Goal: Information Seeking & Learning: Learn about a topic

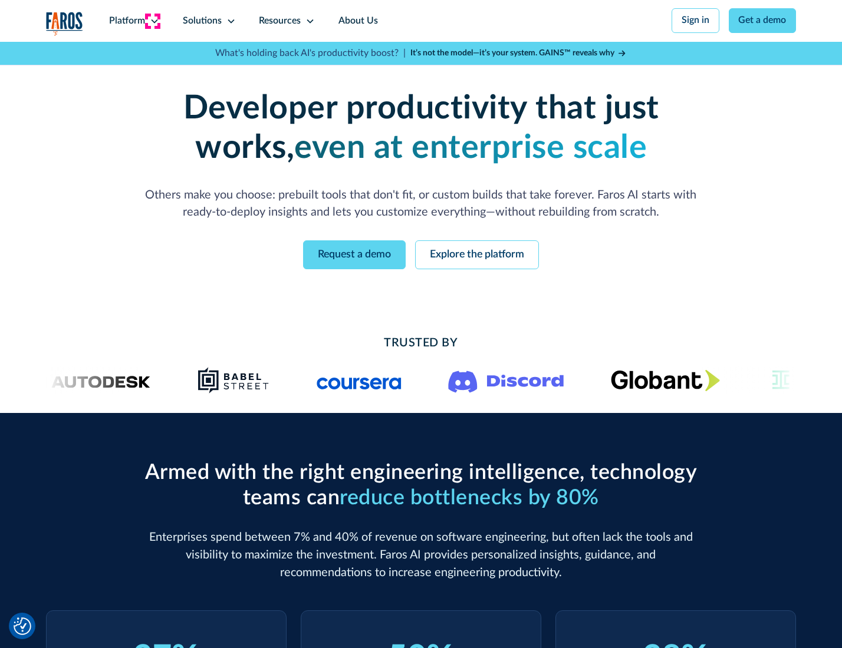
click at [153, 21] on icon at bounding box center [154, 21] width 9 height 9
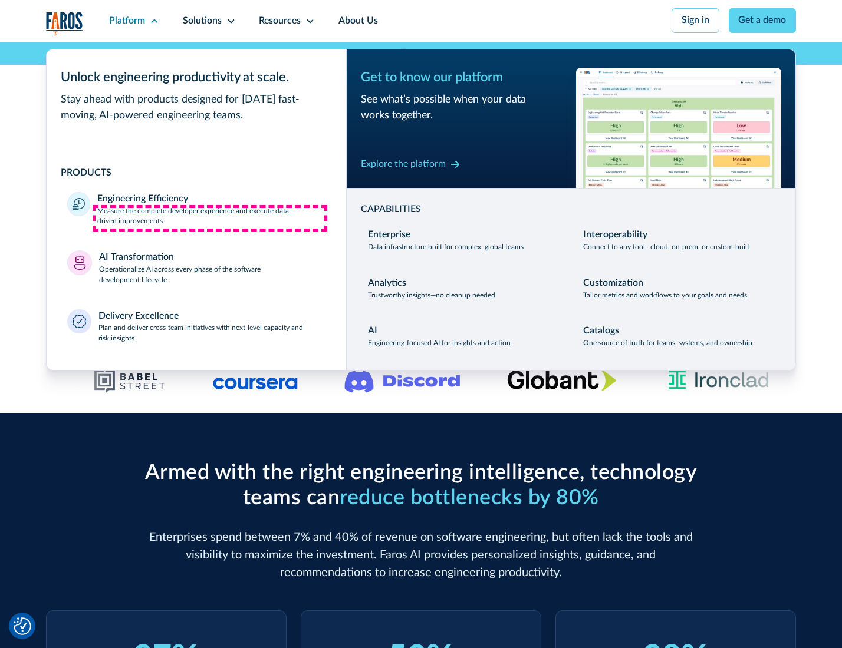
click at [210, 218] on p "Measure the complete developer experience and execute data-driven improvements" at bounding box center [210, 216] width 227 height 21
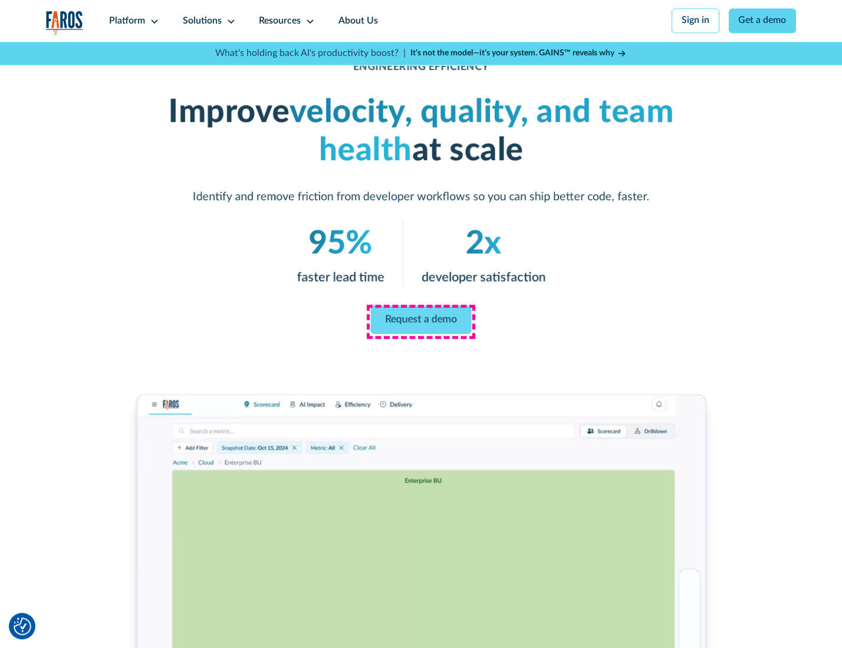
click at [420, 321] on link "Request a demo" at bounding box center [421, 320] width 101 height 28
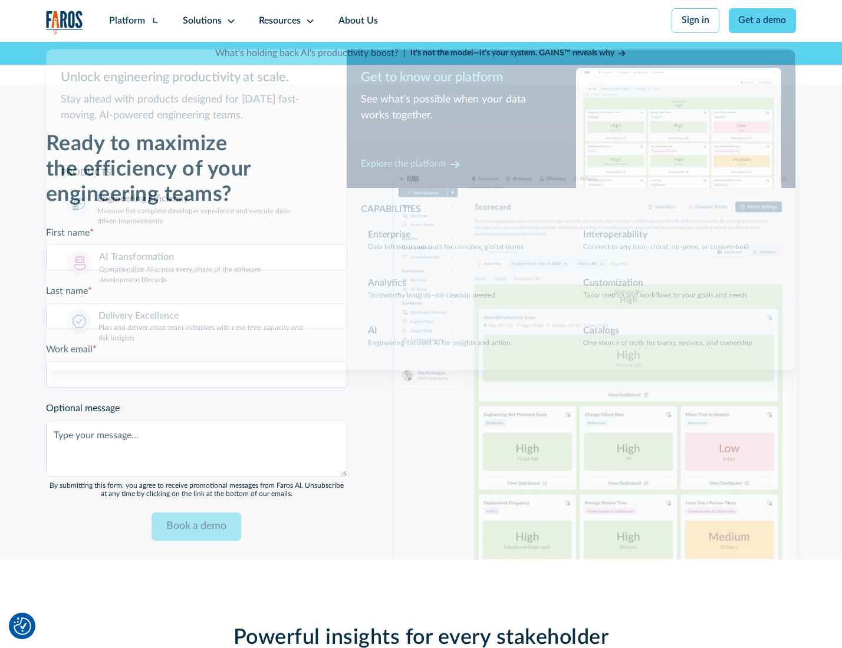
scroll to position [2565, 0]
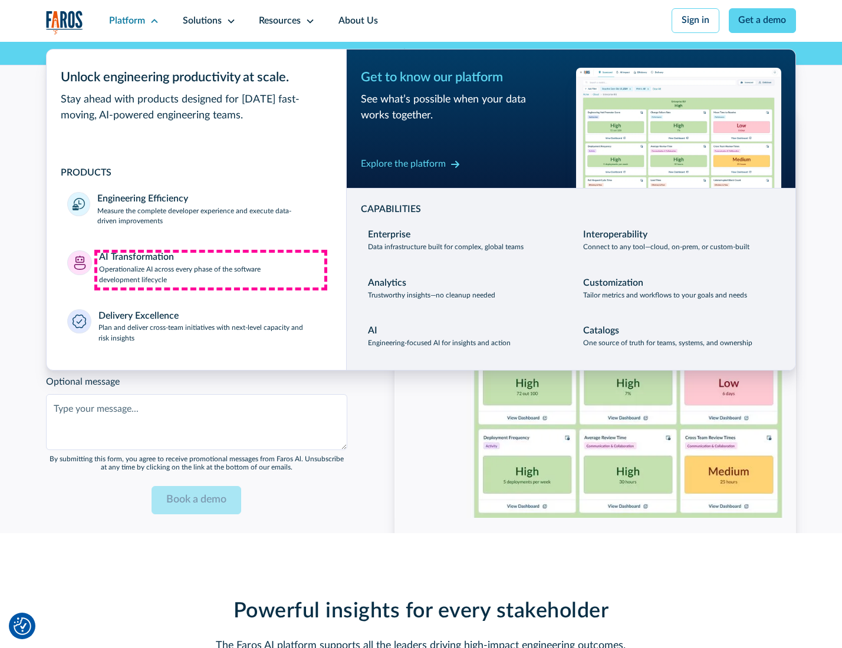
click at [210, 270] on p "Operationalize AI across every phase of the software development lifecycle" at bounding box center [212, 275] width 226 height 21
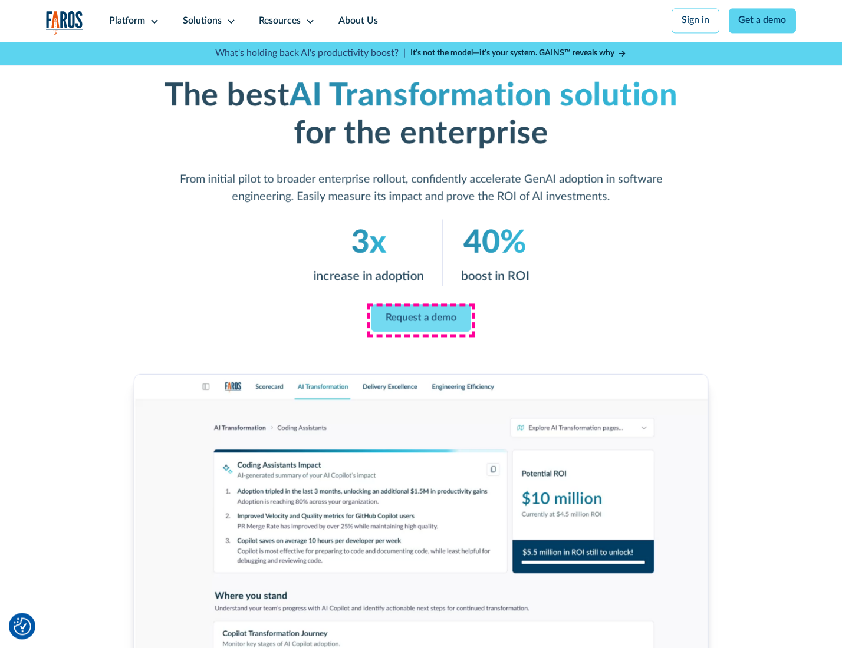
click at [420, 320] on link "Request a demo" at bounding box center [421, 318] width 100 height 28
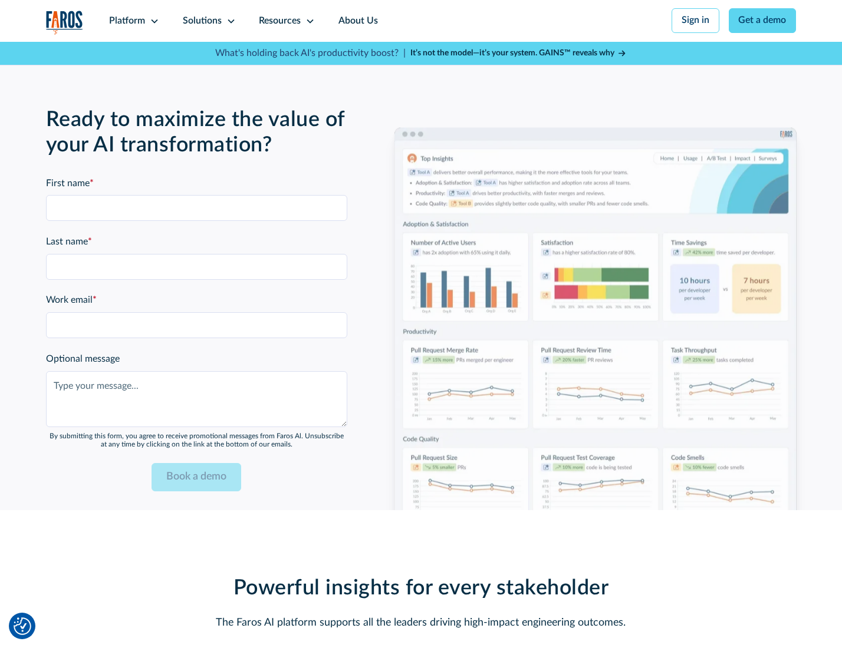
scroll to position [2849, 0]
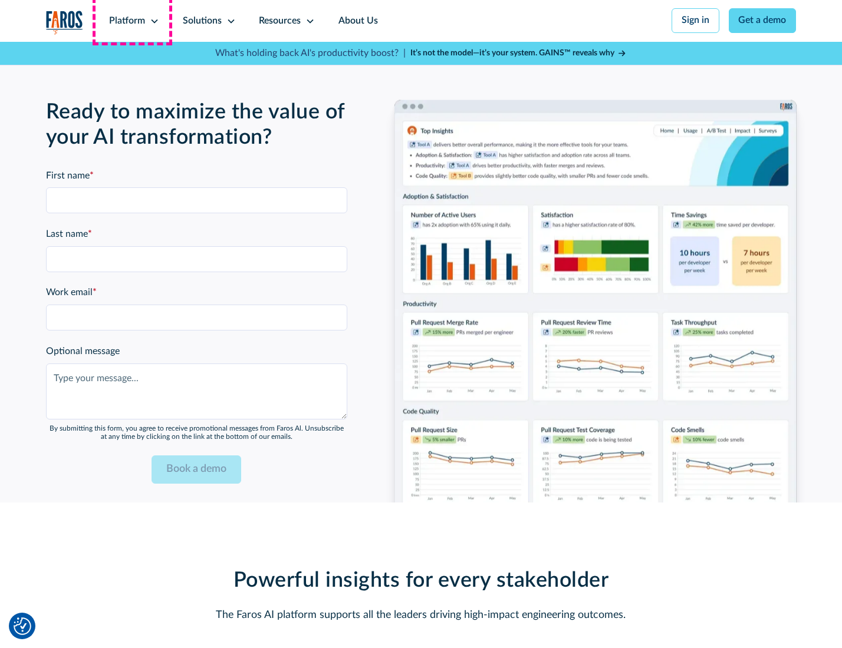
click at [132, 21] on div "Platform" at bounding box center [127, 21] width 36 height 14
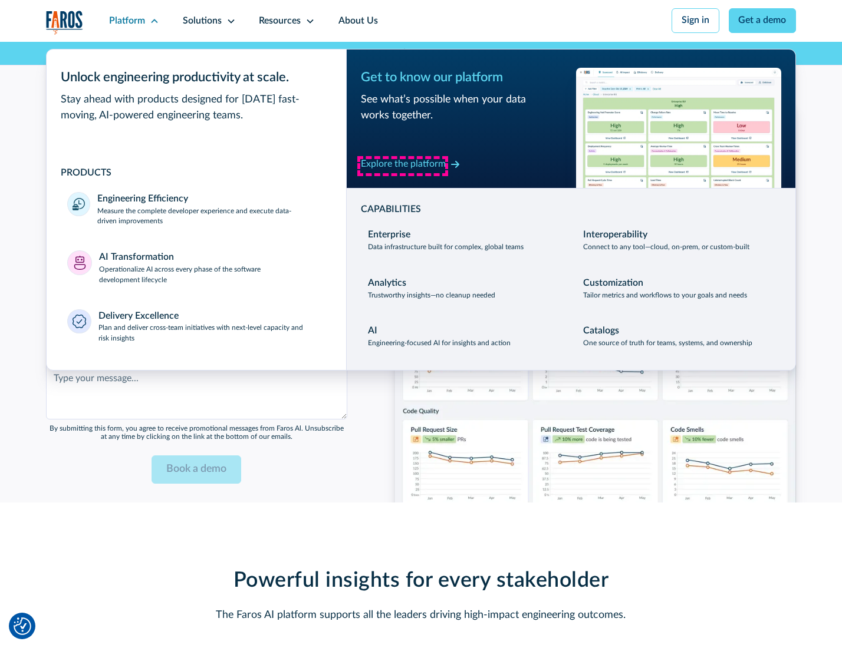
click at [402, 166] on div "Explore the platform" at bounding box center [403, 164] width 85 height 14
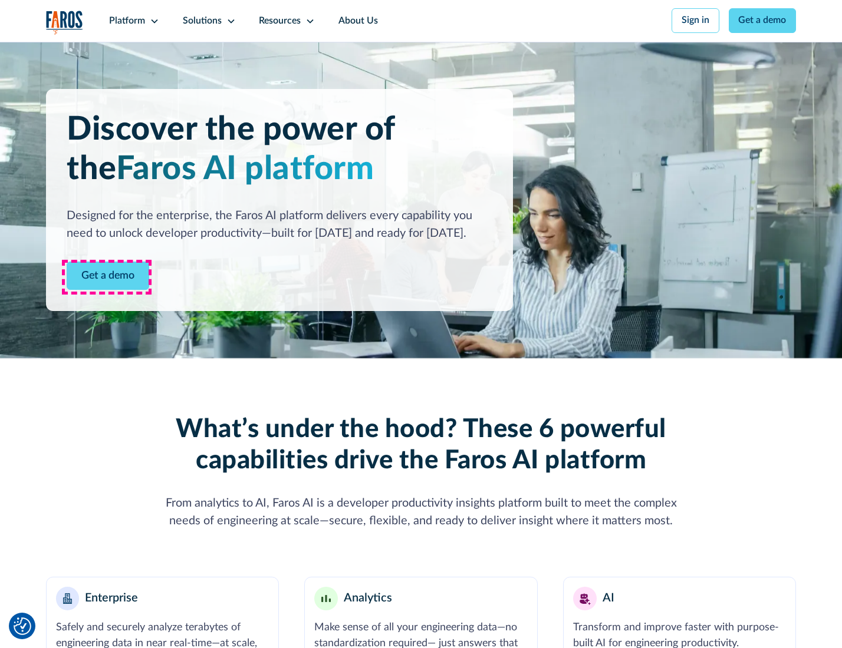
click at [107, 277] on link "Get a demo" at bounding box center [108, 276] width 83 height 29
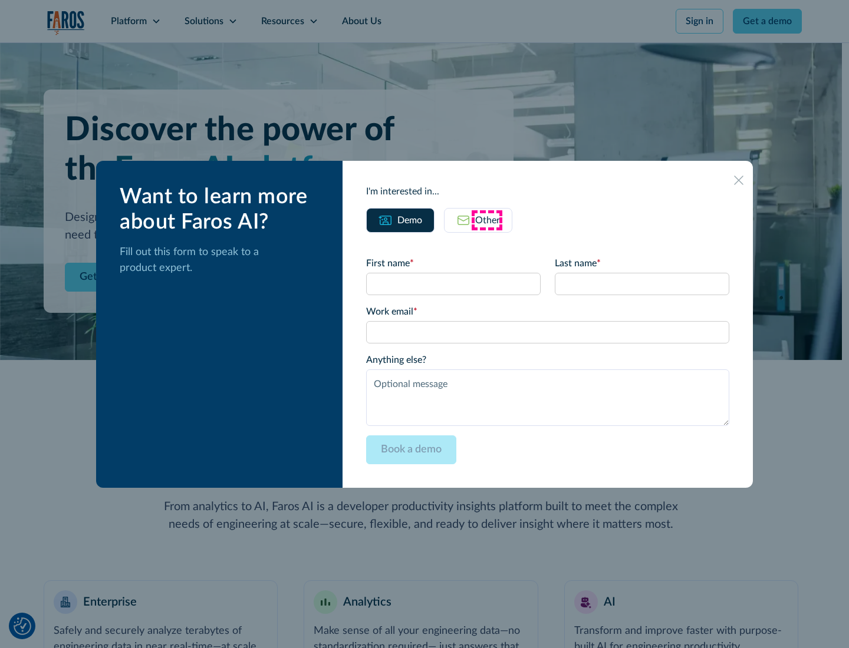
click at [487, 220] on div "Other" at bounding box center [487, 220] width 25 height 14
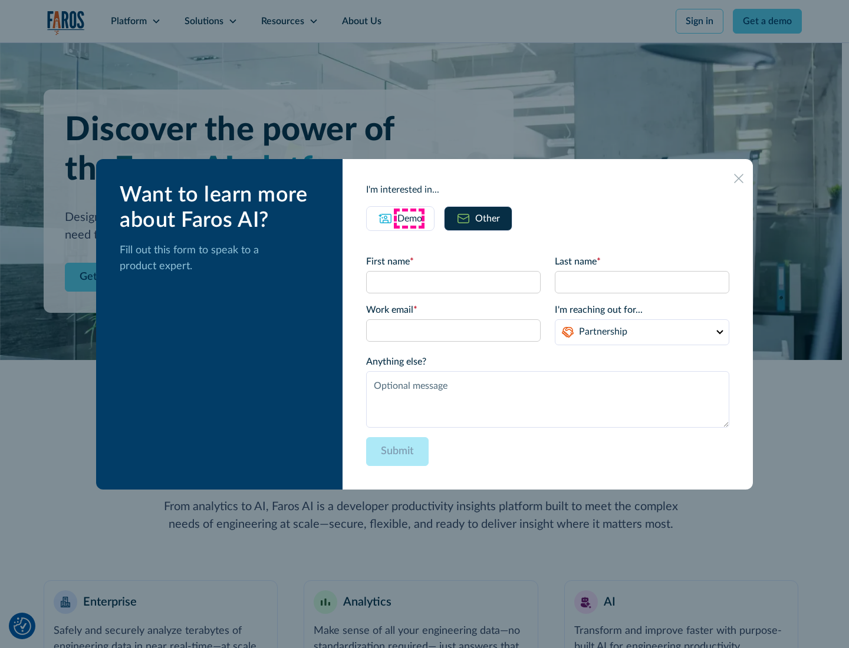
click at [408, 218] on div "Demo" at bounding box center [409, 219] width 25 height 14
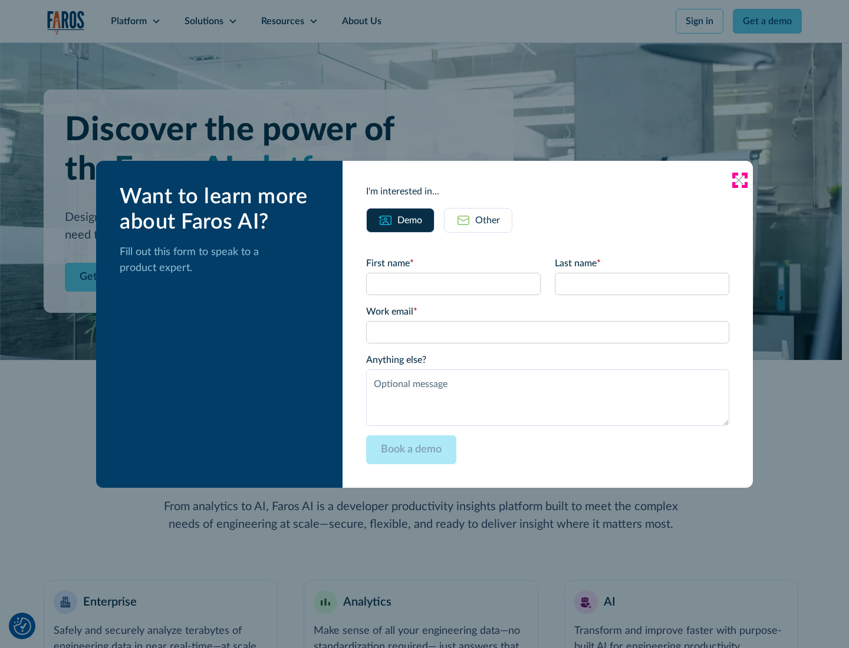
click at [739, 180] on icon at bounding box center [738, 180] width 9 height 9
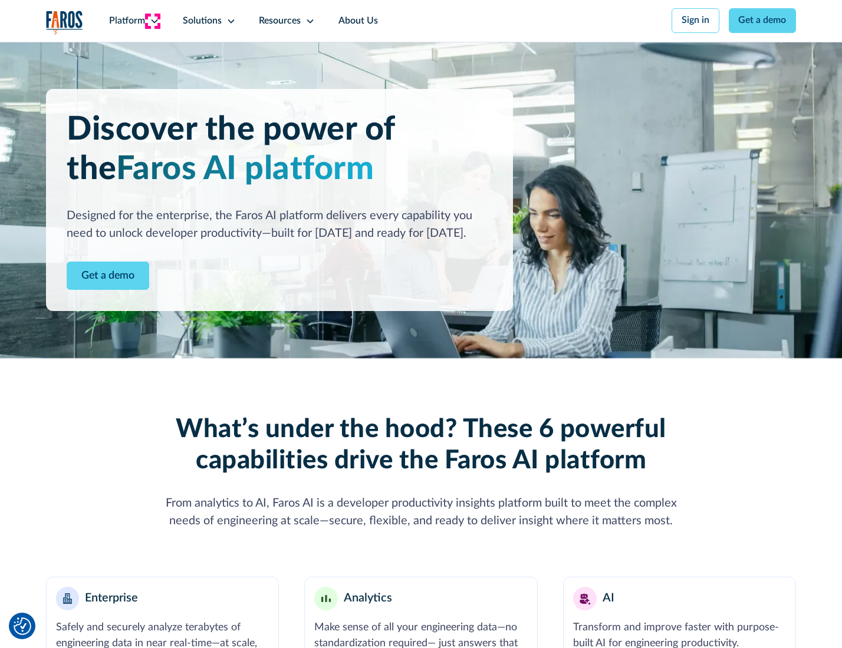
click at [153, 21] on icon at bounding box center [154, 21] width 9 height 9
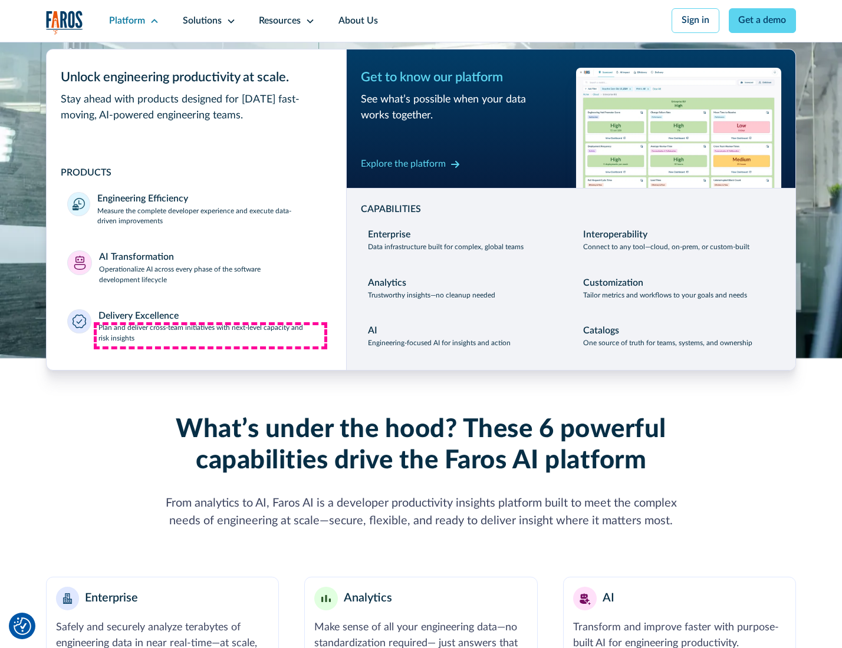
click at [210, 336] on p "Plan and deliver cross-team initiatives with next-level capacity and risk insig…" at bounding box center [211, 333] width 227 height 21
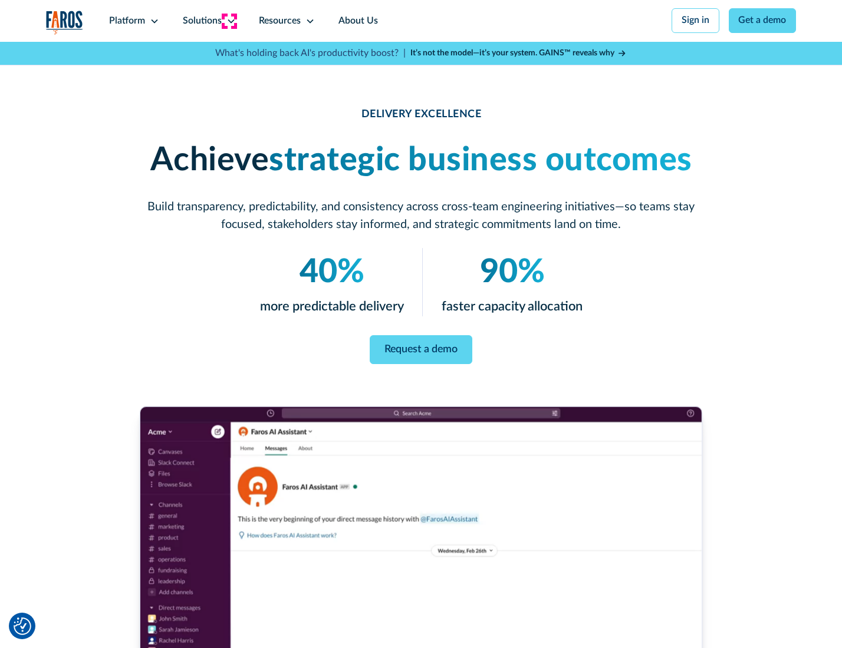
click at [229, 21] on icon at bounding box center [230, 21] width 9 height 9
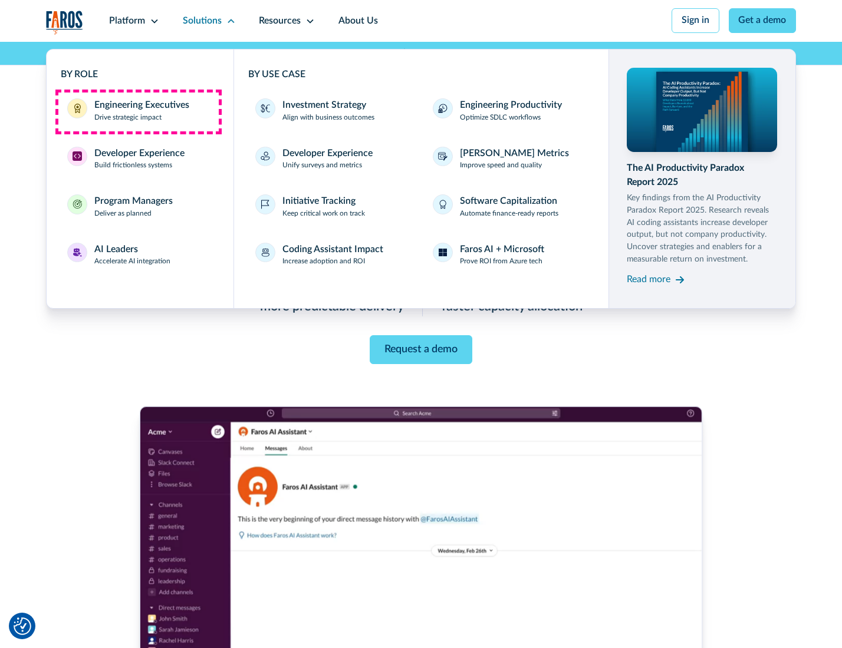
click at [138, 111] on div "Engineering Executives" at bounding box center [141, 105] width 95 height 14
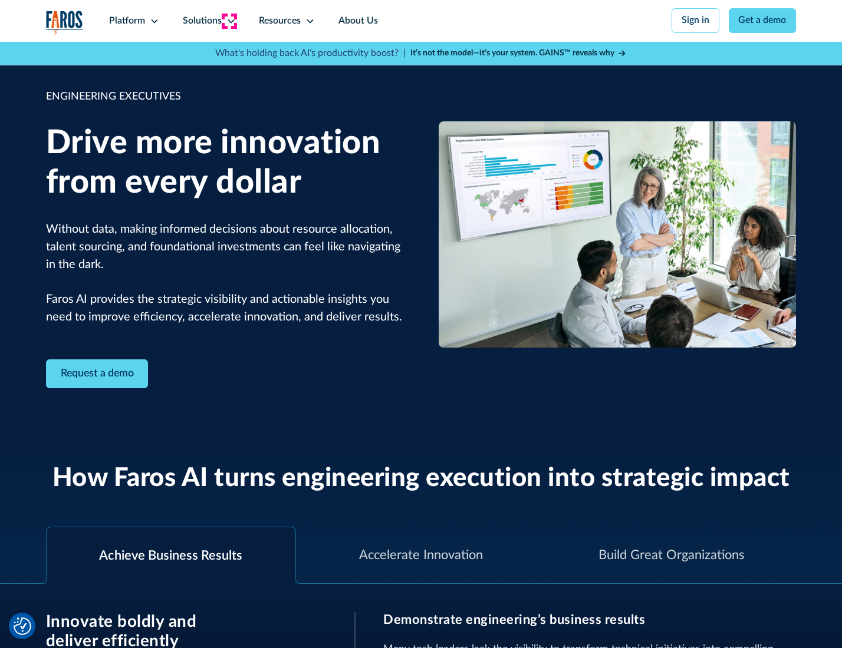
click at [229, 21] on icon at bounding box center [230, 21] width 9 height 9
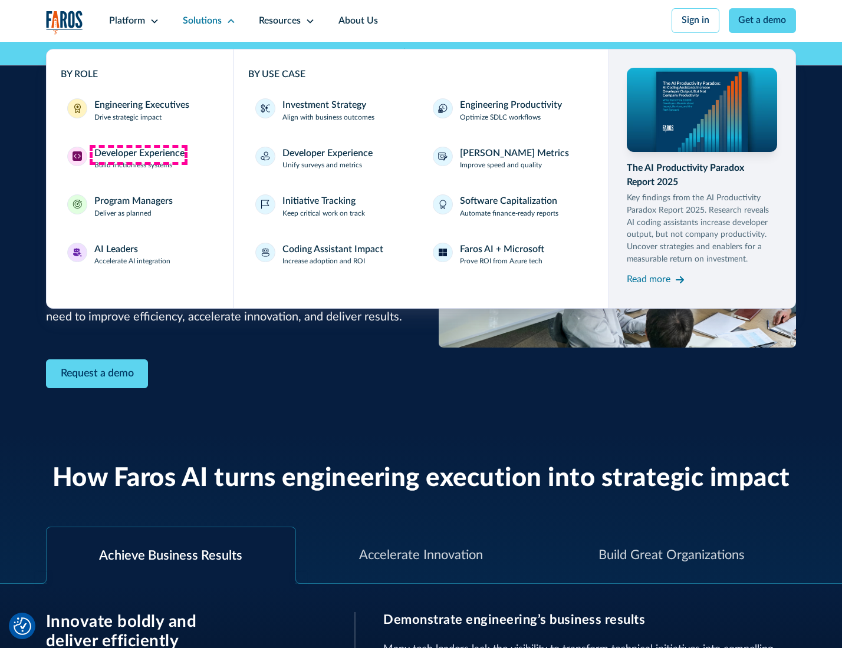
click at [138, 154] on div "Developer Experience" at bounding box center [139, 154] width 90 height 14
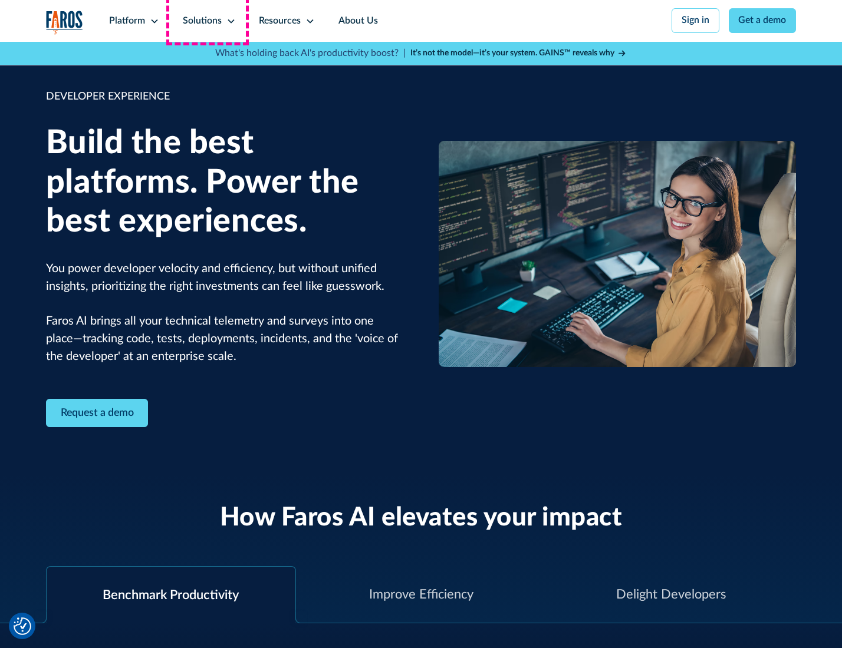
click at [207, 21] on div "Solutions" at bounding box center [202, 21] width 39 height 14
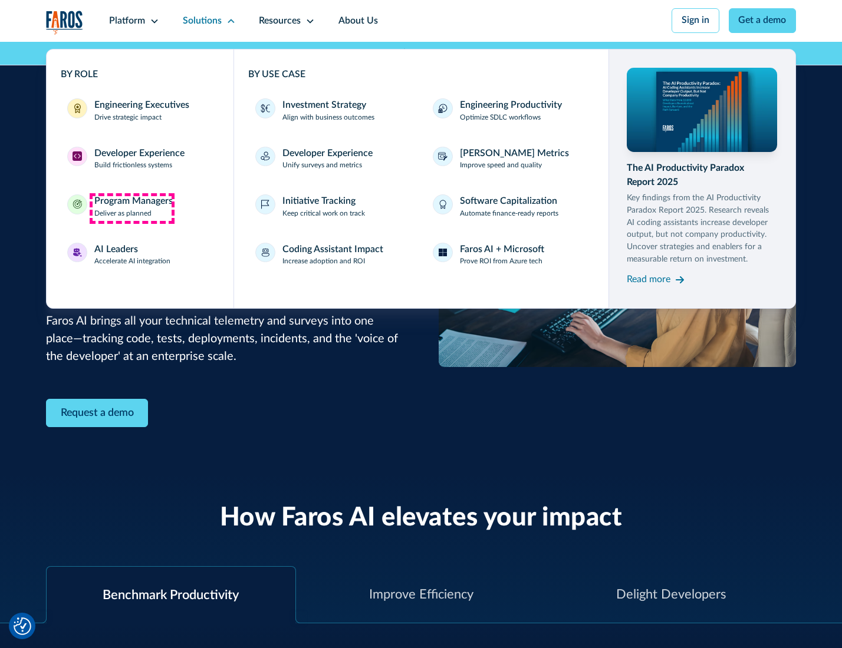
click at [131, 208] on div "Program Managers" at bounding box center [133, 201] width 78 height 14
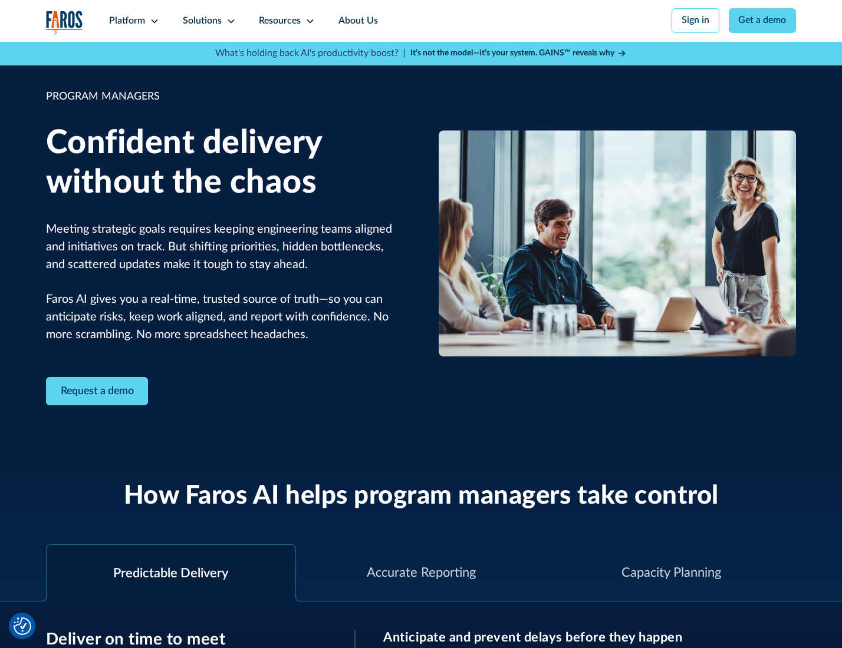
click at [229, 21] on icon at bounding box center [230, 21] width 9 height 9
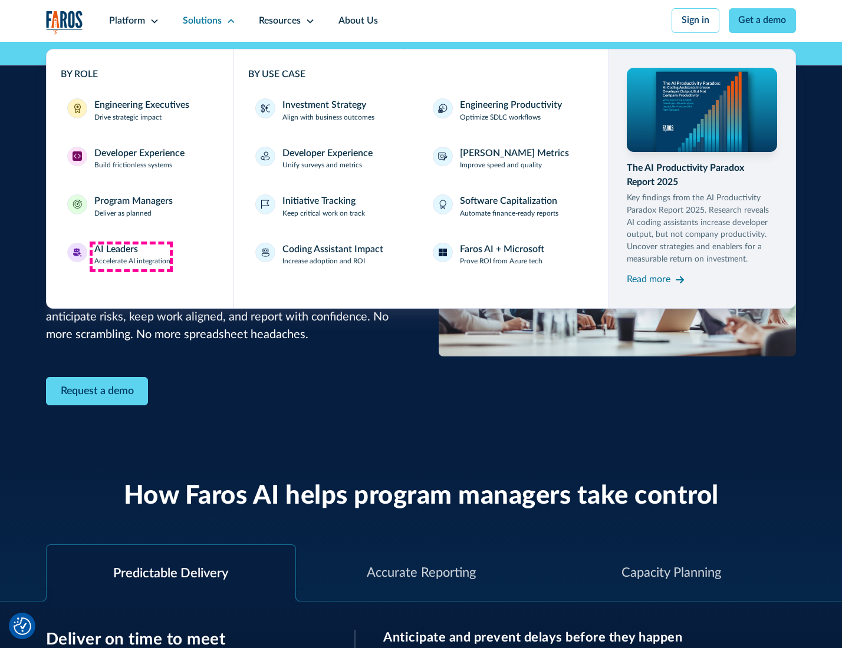
click at [131, 256] on div "AI Leaders" at bounding box center [116, 250] width 44 height 14
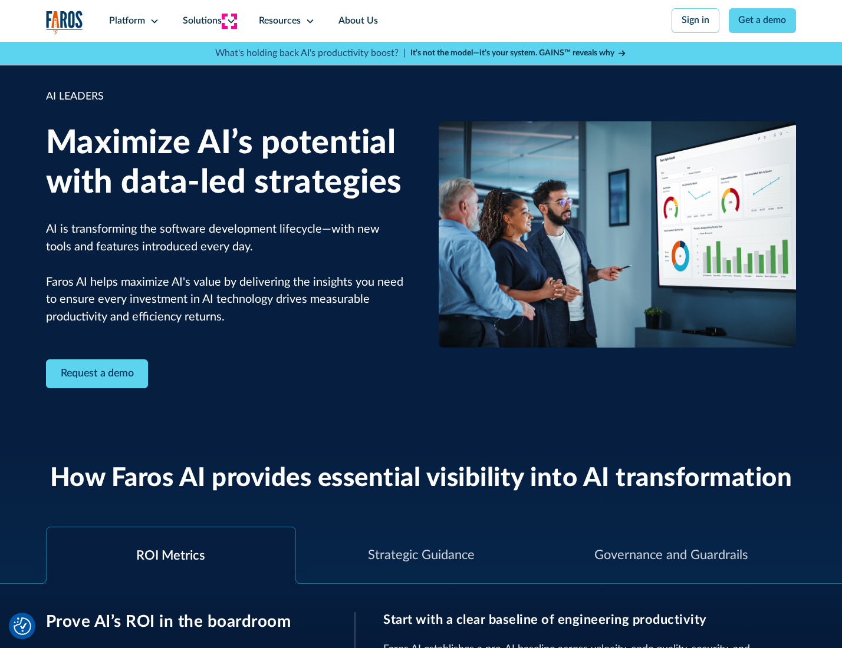
click at [229, 21] on icon at bounding box center [230, 21] width 9 height 9
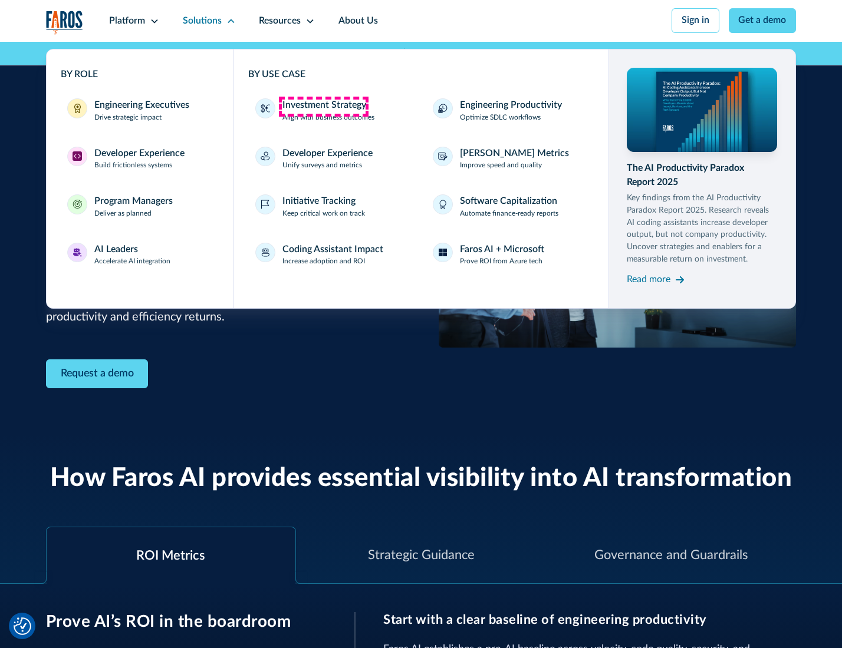
click at [323, 106] on div "Investment Strategy" at bounding box center [324, 105] width 84 height 14
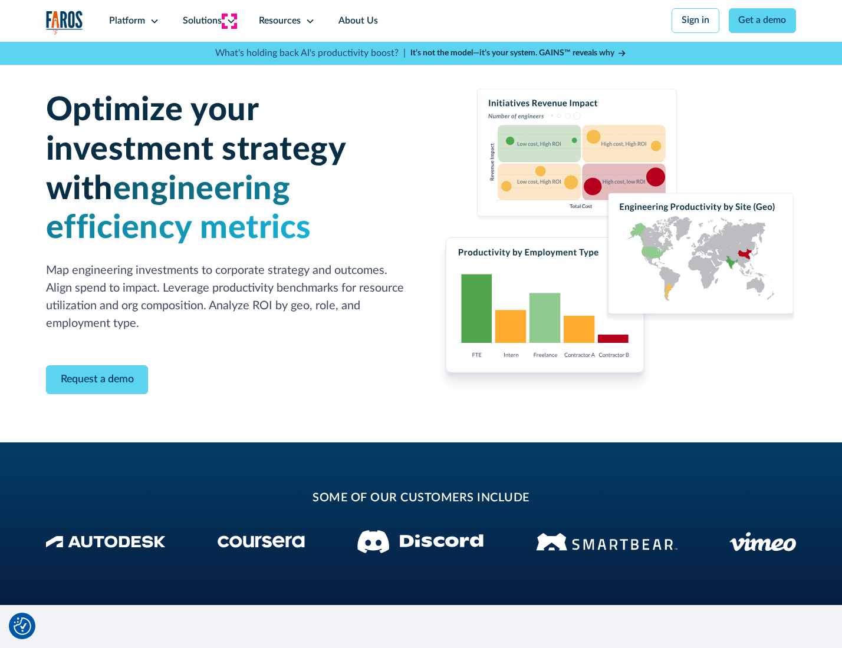
click at [229, 21] on icon at bounding box center [230, 21] width 9 height 9
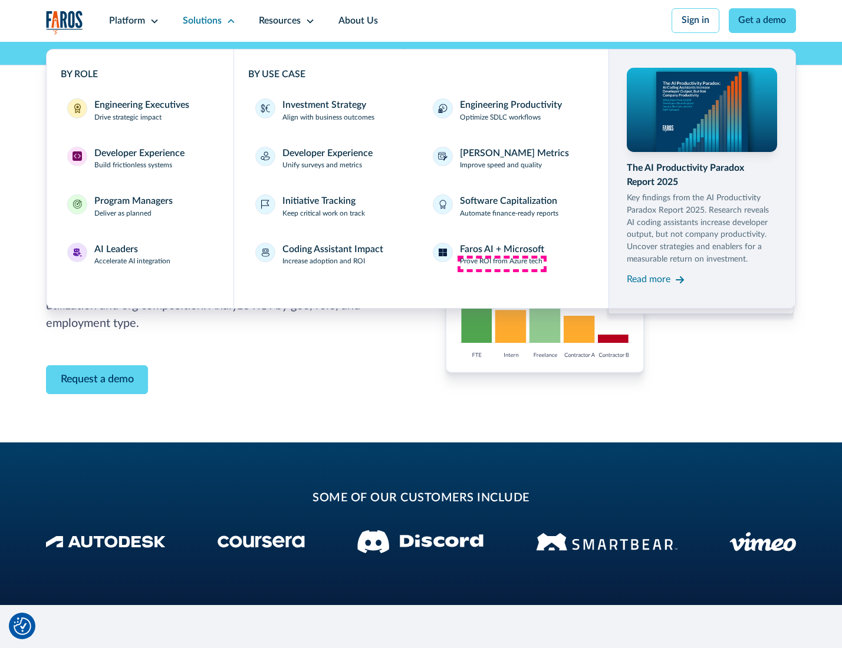
click at [501, 263] on p "Prove ROI from Azure tech" at bounding box center [501, 261] width 83 height 11
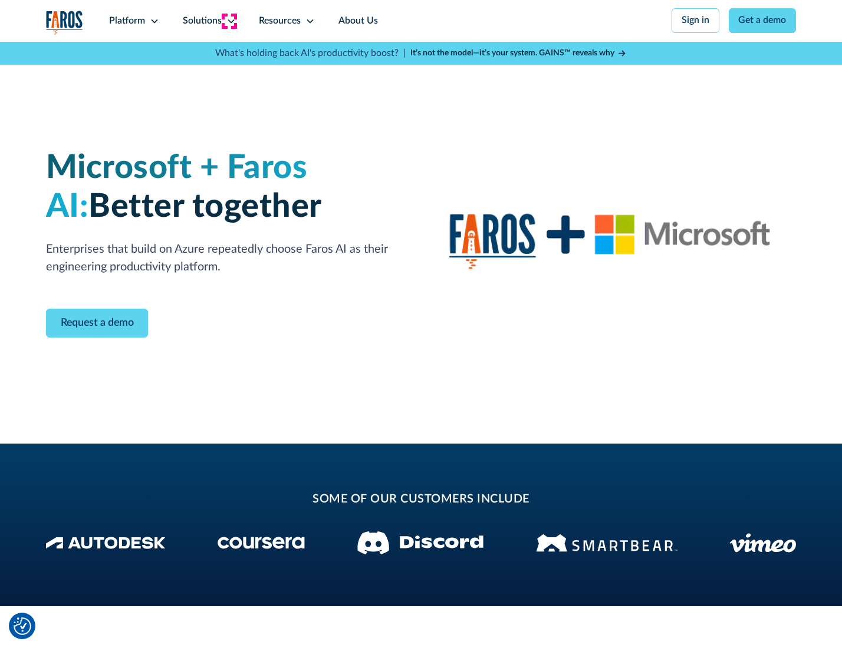
click at [229, 21] on icon at bounding box center [230, 21] width 9 height 9
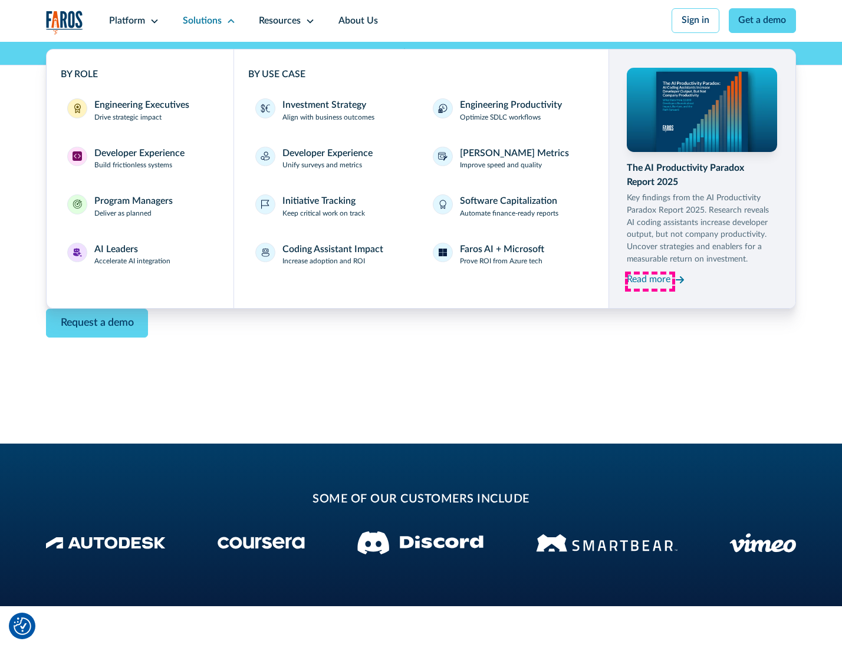
click at [649, 282] on div "Read more" at bounding box center [648, 280] width 44 height 14
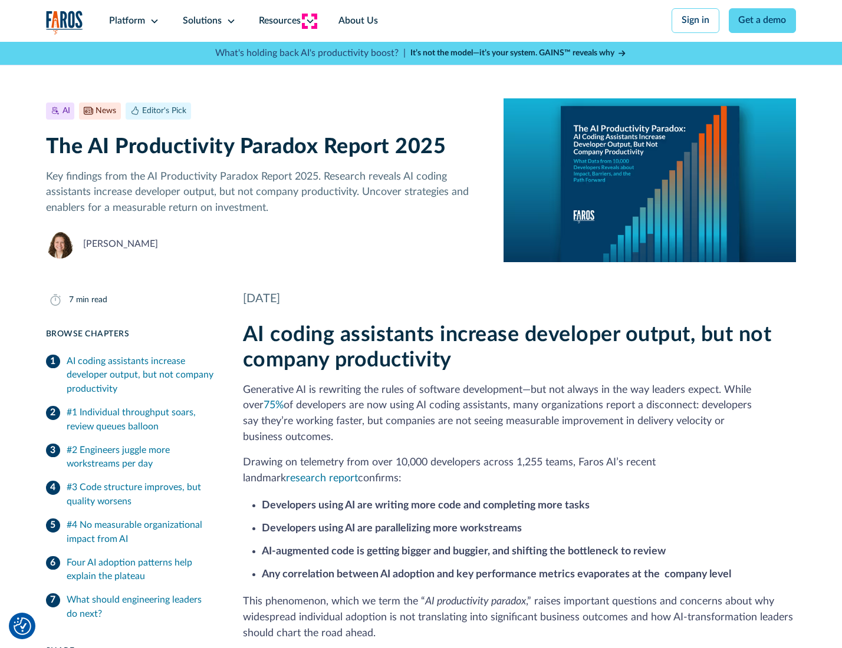
click at [309, 21] on icon at bounding box center [309, 21] width 9 height 9
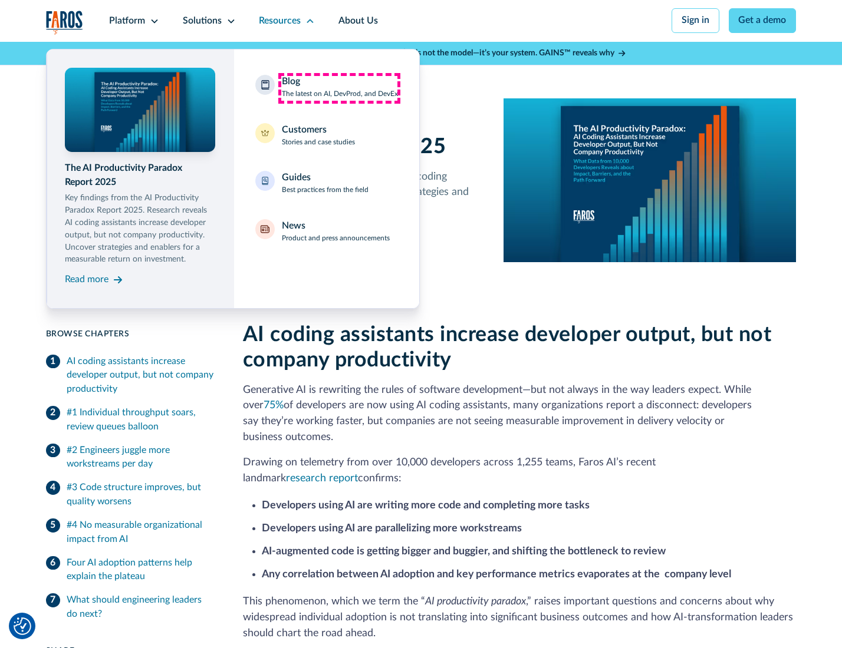
click at [339, 88] on div "Blog The latest on AI, DevProd, and DevEx" at bounding box center [340, 87] width 116 height 25
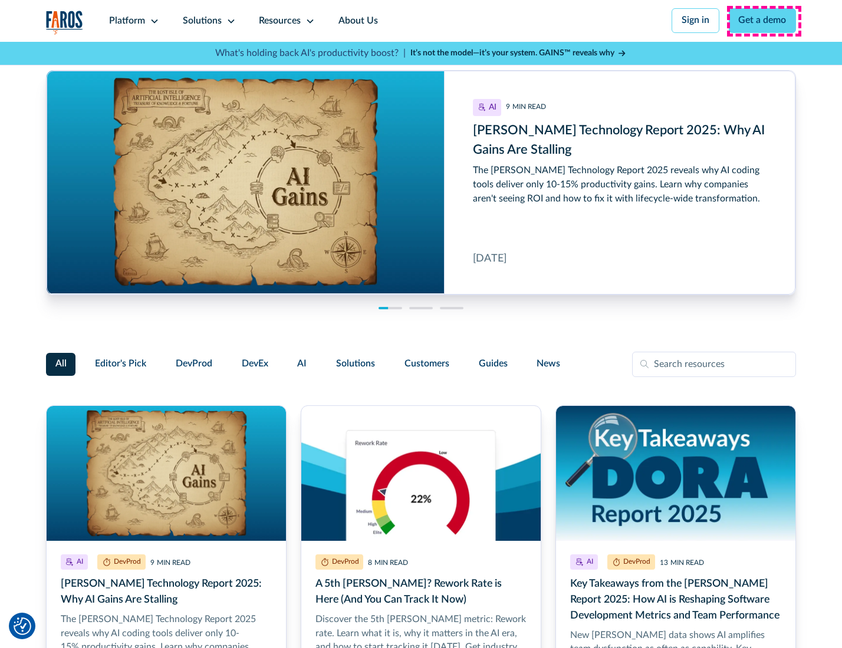
click at [763, 21] on link "Get a demo" at bounding box center [762, 20] width 68 height 25
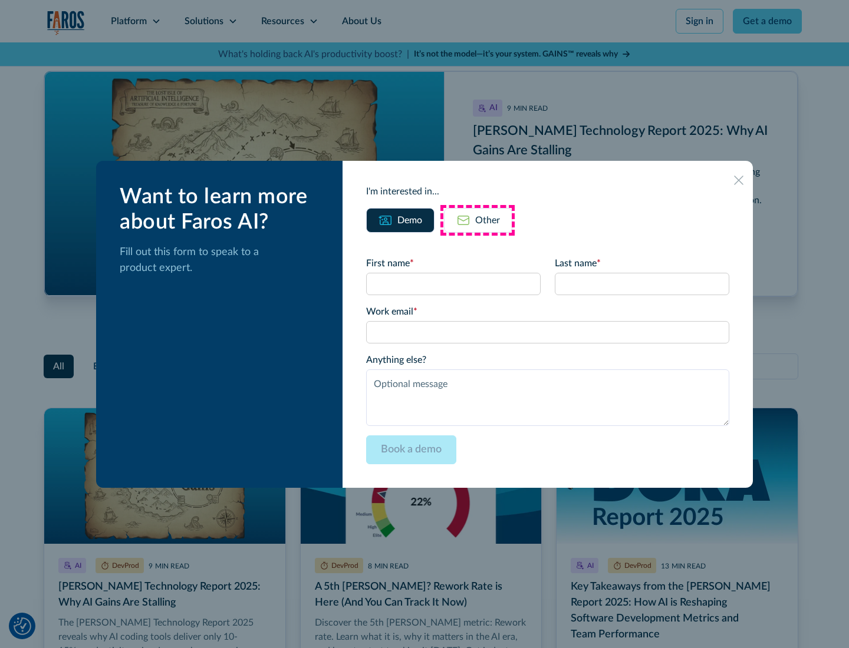
click at [477, 220] on div "Other" at bounding box center [487, 220] width 25 height 14
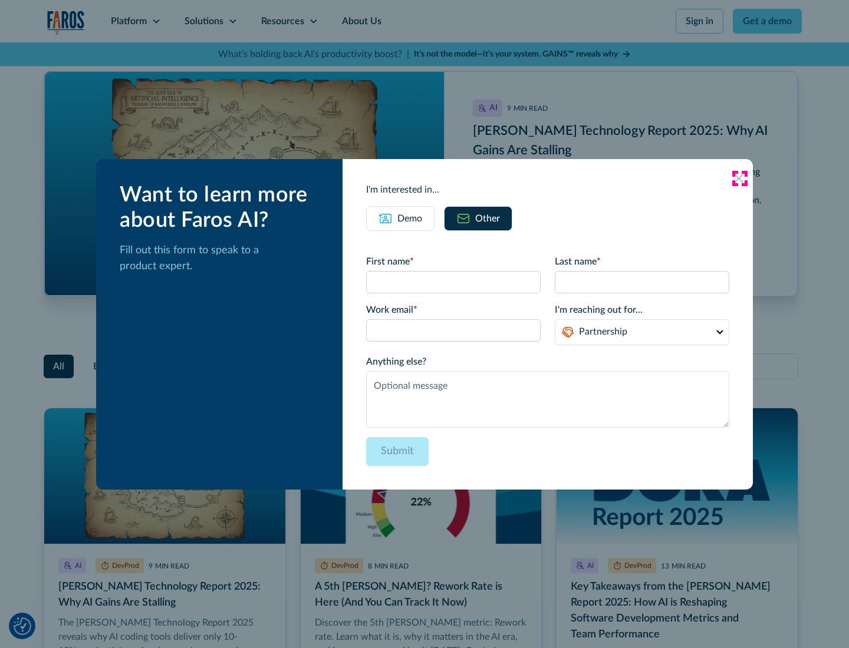
click at [739, 178] on icon at bounding box center [738, 178] width 9 height 9
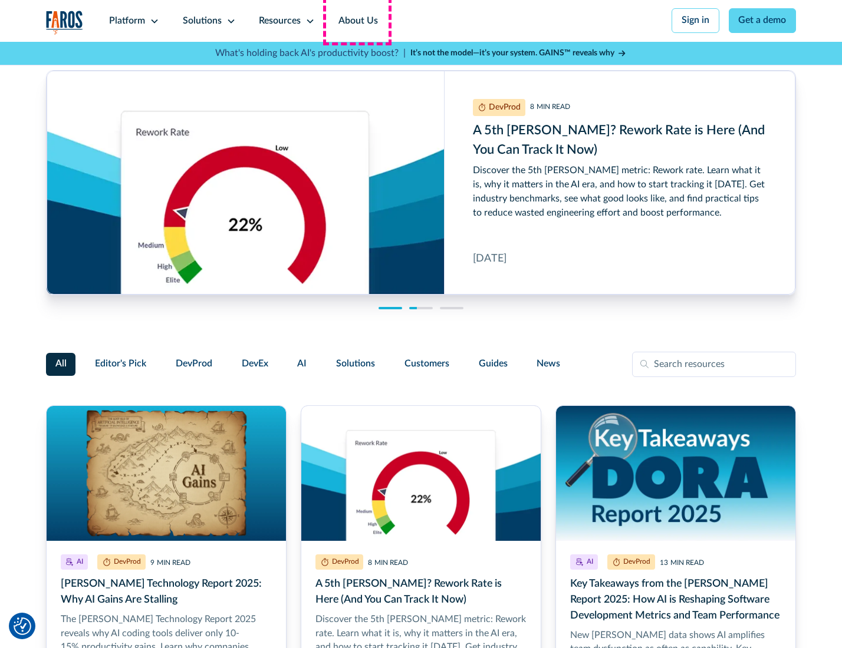
click at [357, 21] on link "About Us" at bounding box center [357, 21] width 63 height 42
